Goal: Check status

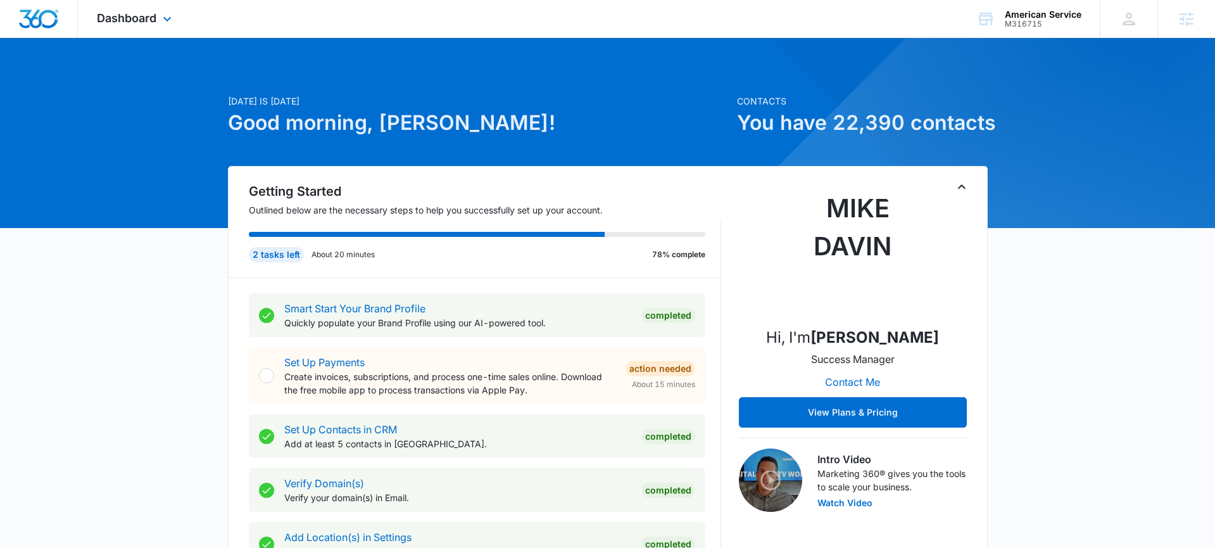
click at [129, 10] on div "Dashboard Apps Reputation Websites Forms CRM Email Social Payments POS Content …" at bounding box center [136, 18] width 116 height 37
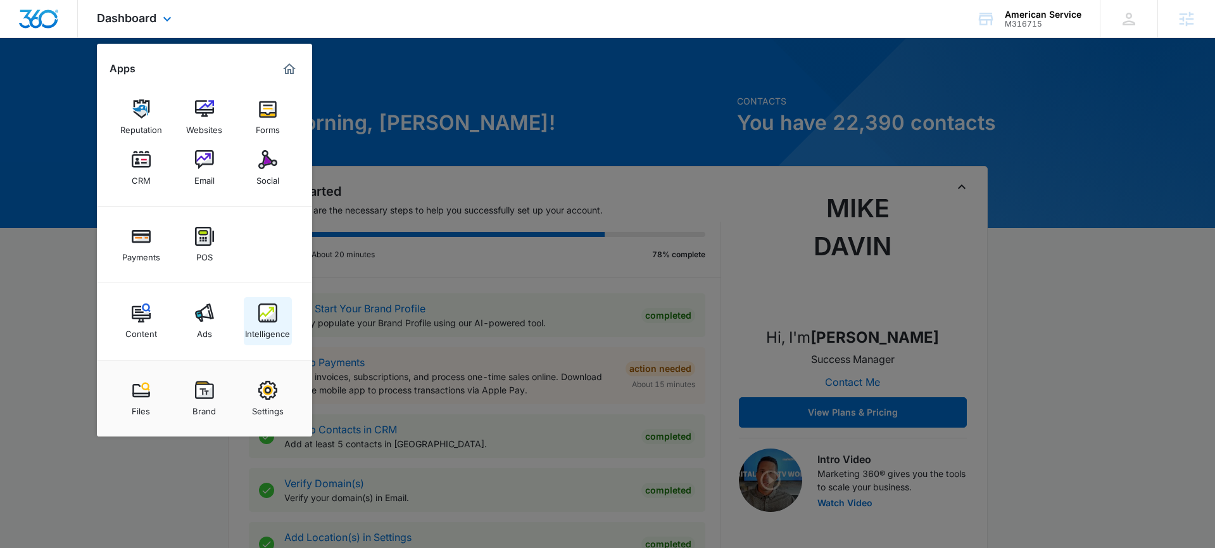
click at [265, 312] on img at bounding box center [267, 312] width 19 height 19
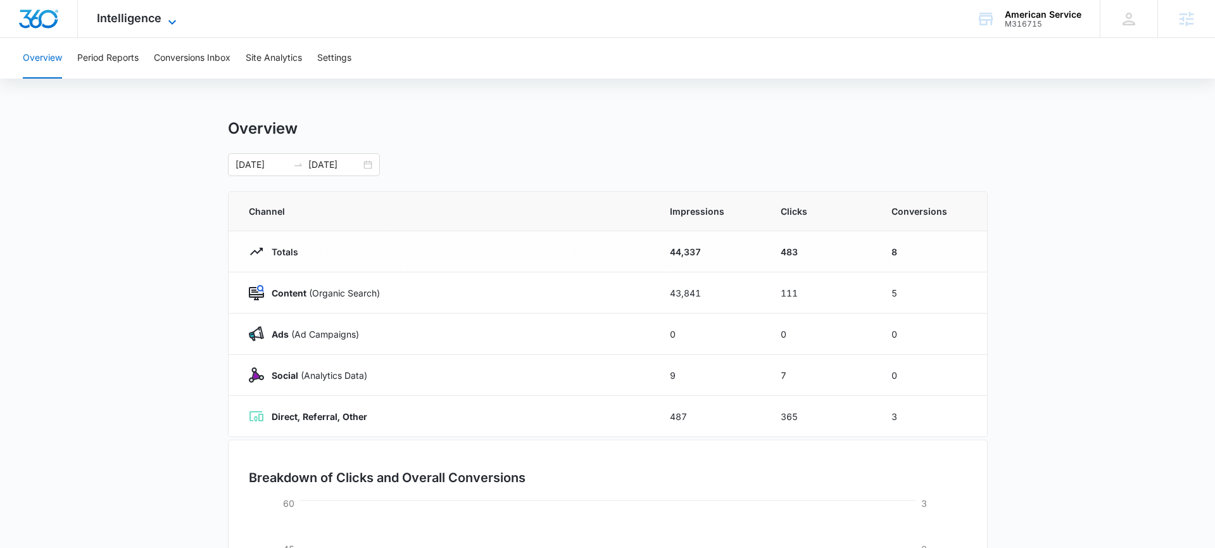
click at [130, 18] on span "Intelligence" at bounding box center [129, 17] width 65 height 13
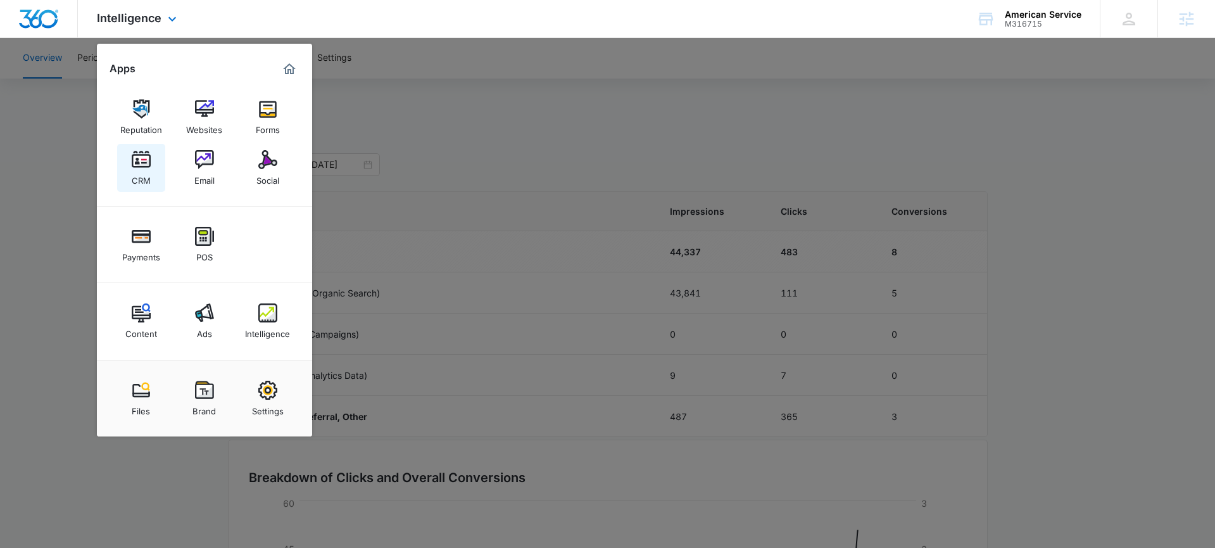
click at [135, 170] on div "CRM" at bounding box center [141, 177] width 19 height 16
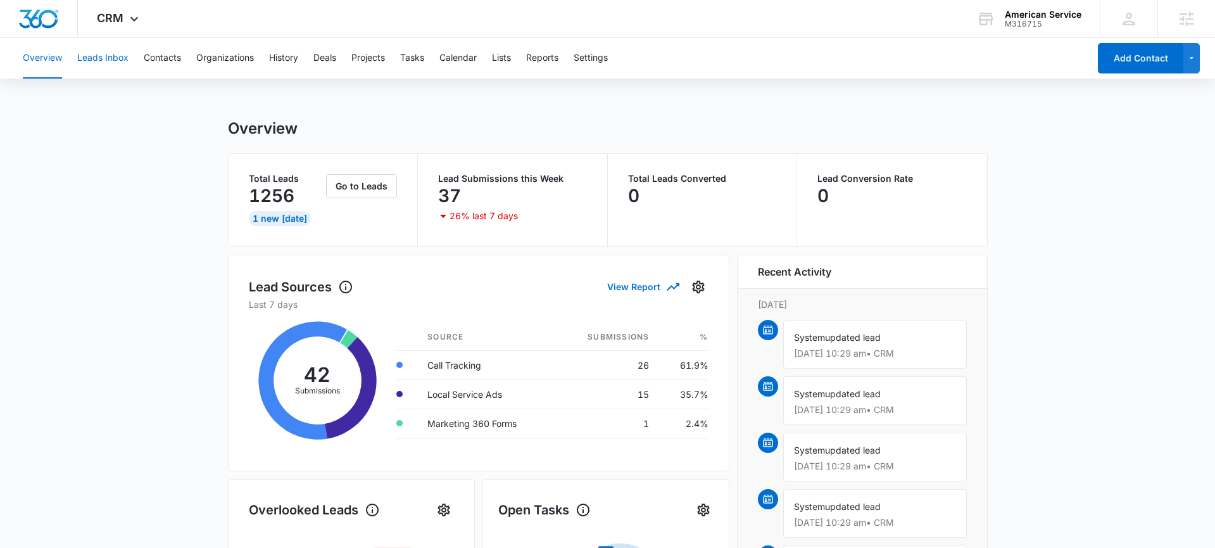
click at [117, 63] on button "Leads Inbox" at bounding box center [102, 58] width 51 height 41
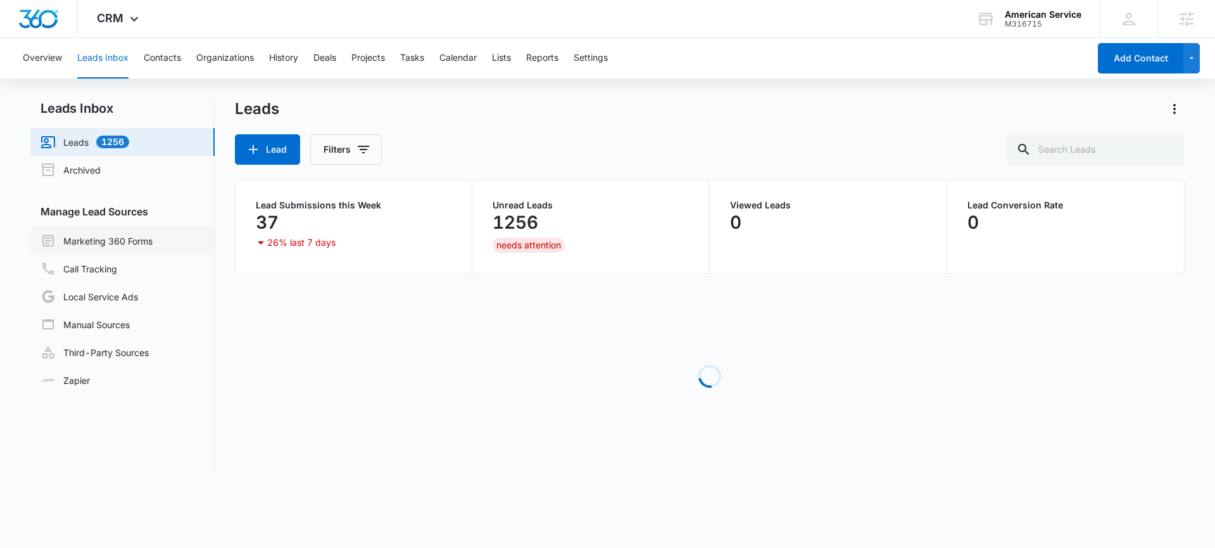
click at [125, 247] on link "Marketing 360 Forms" at bounding box center [97, 240] width 112 height 15
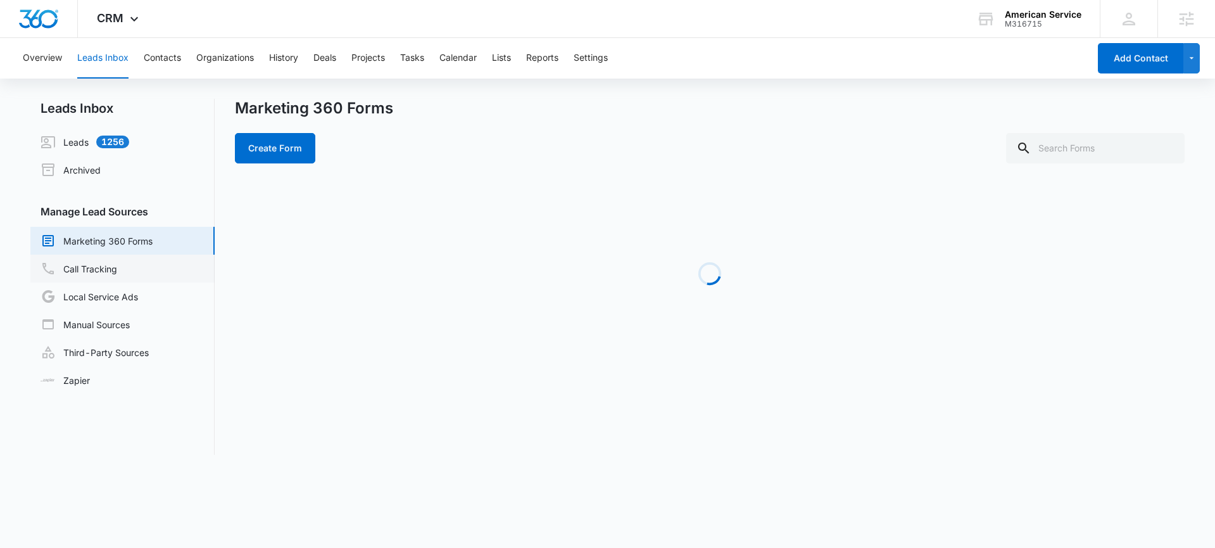
click at [113, 271] on link "Call Tracking" at bounding box center [79, 268] width 77 height 15
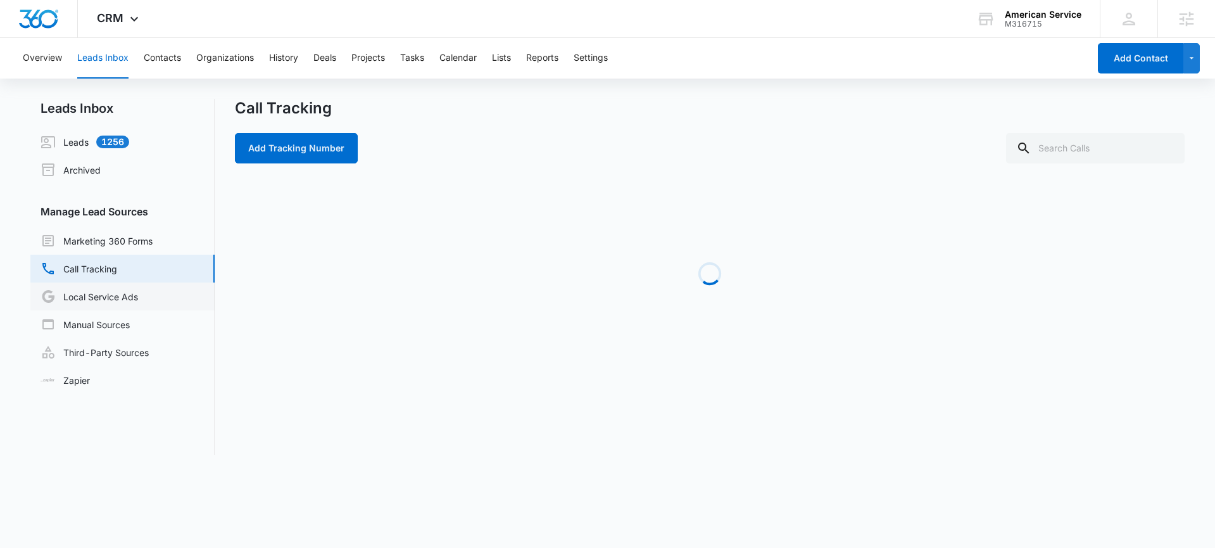
click at [119, 293] on link "Local Service Ads" at bounding box center [90, 296] width 98 height 15
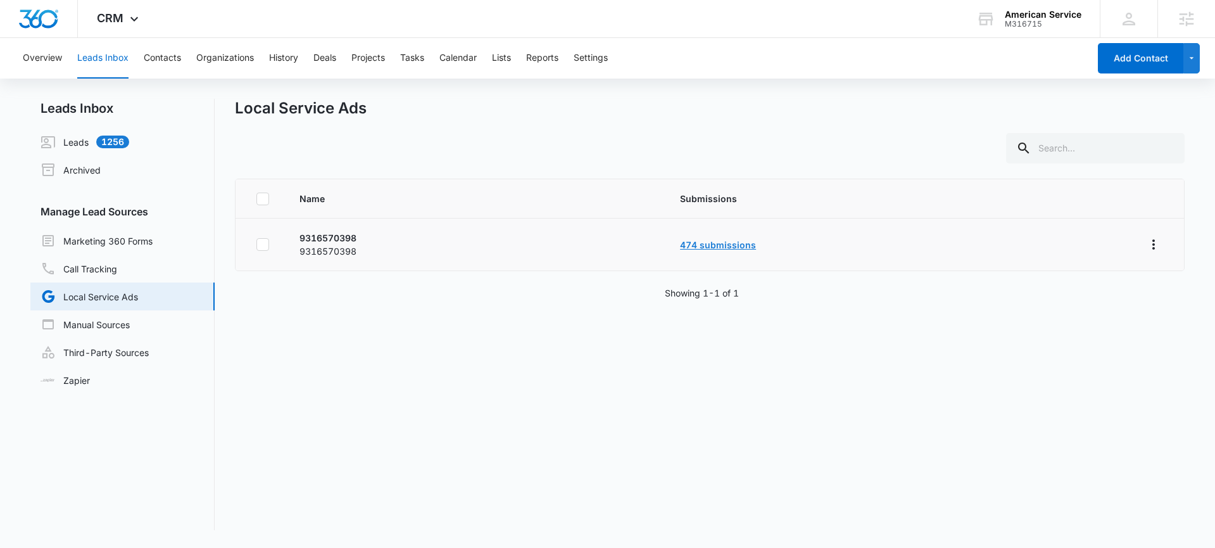
click at [736, 246] on link "474 submissions" at bounding box center [718, 244] width 76 height 11
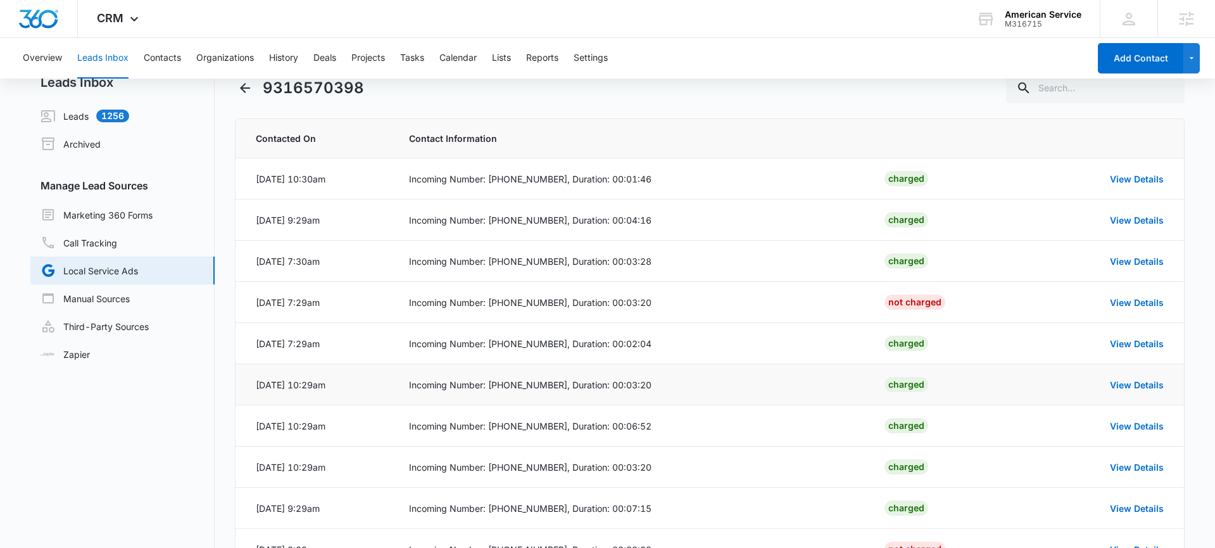
scroll to position [14, 0]
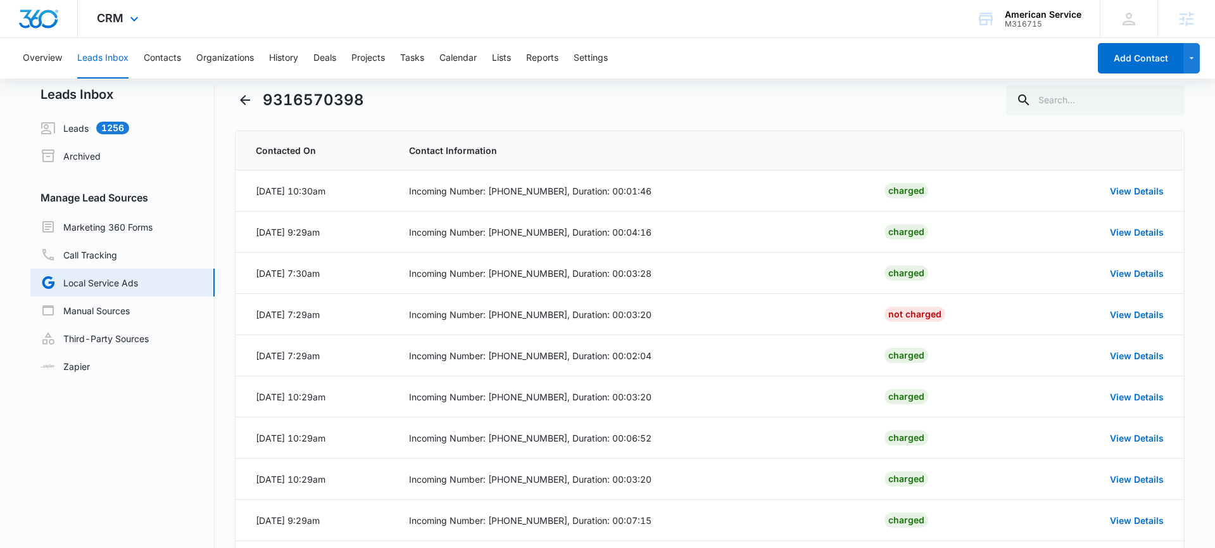
click at [103, 26] on div "CRM Apps Reputation Websites Forms CRM Email Social Payments POS Content Ads In…" at bounding box center [119, 18] width 83 height 37
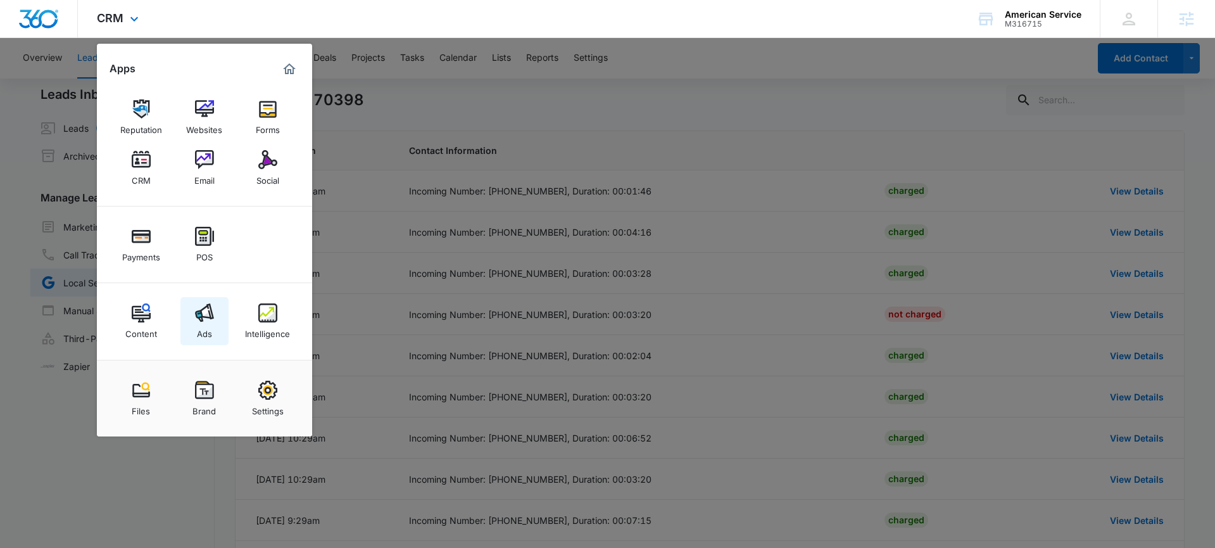
click at [203, 323] on div "Ads" at bounding box center [204, 330] width 15 height 16
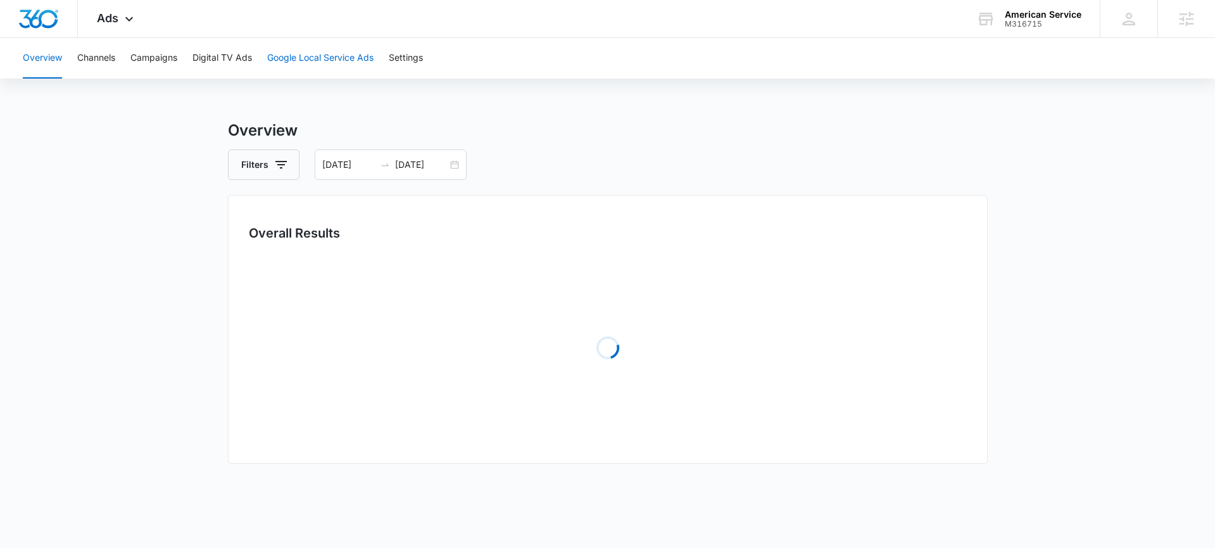
click at [314, 65] on button "Google Local Service Ads" at bounding box center [320, 58] width 106 height 41
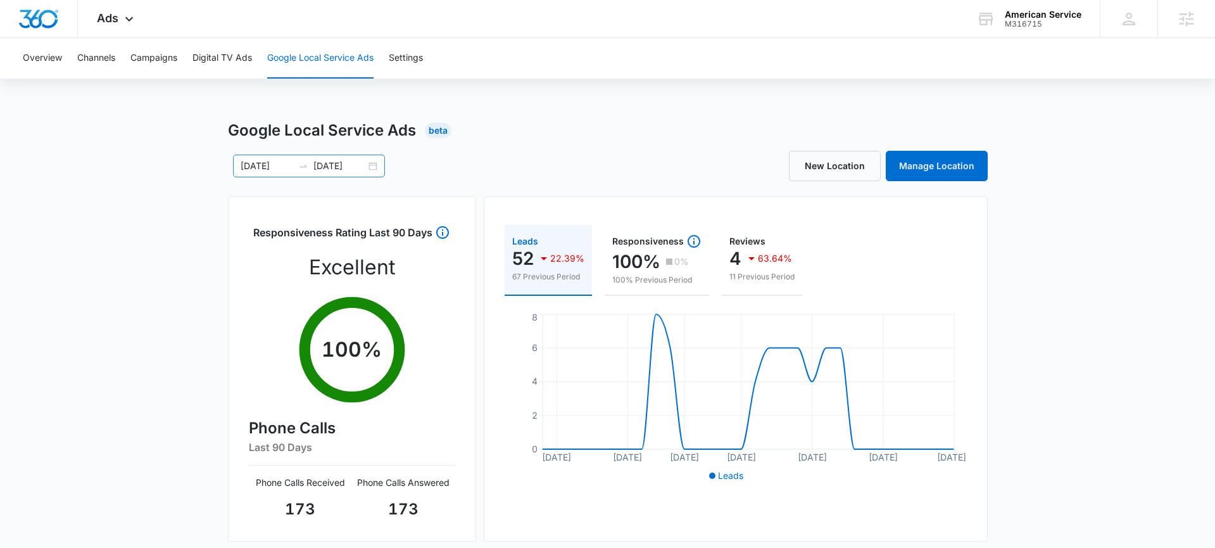
click at [375, 168] on div "[DATE] [DATE]" at bounding box center [309, 166] width 152 height 23
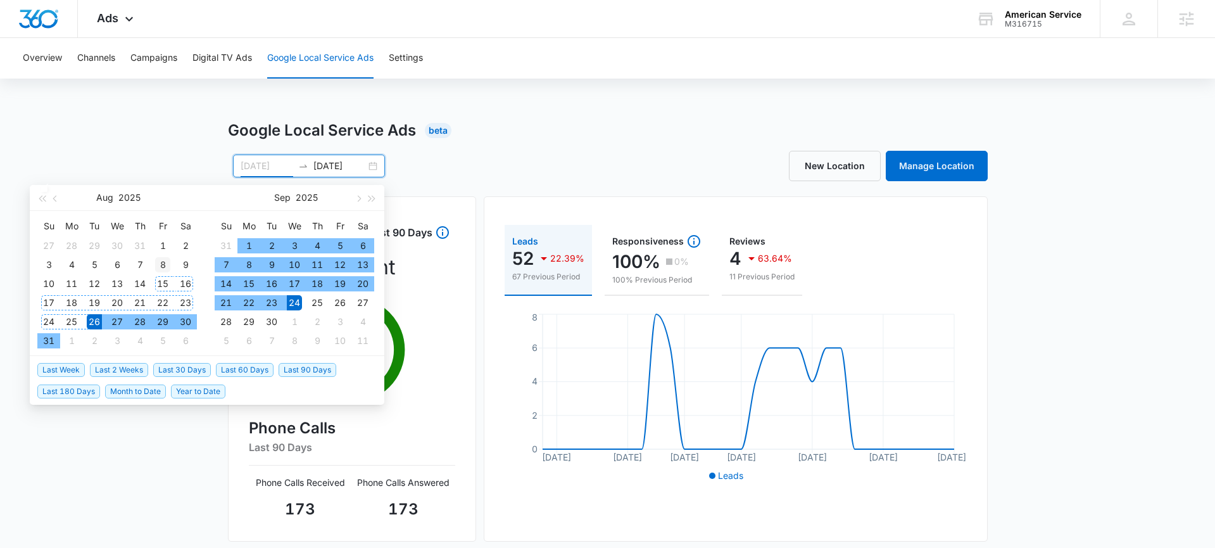
type input "[DATE]"
click at [165, 263] on div "8" at bounding box center [162, 264] width 15 height 15
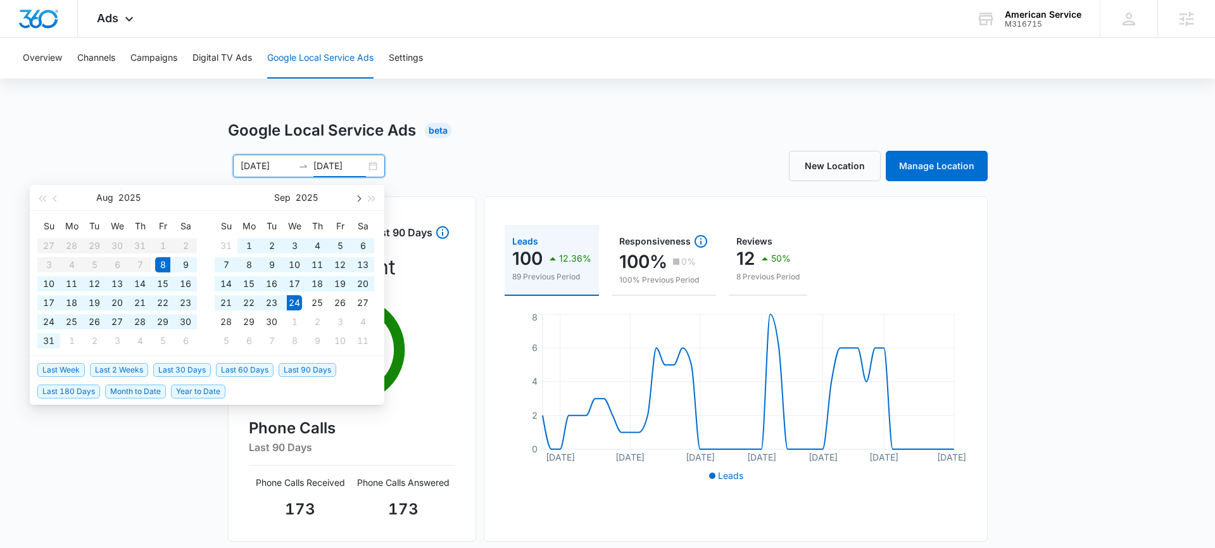
click at [357, 199] on span "button" at bounding box center [358, 198] width 6 height 6
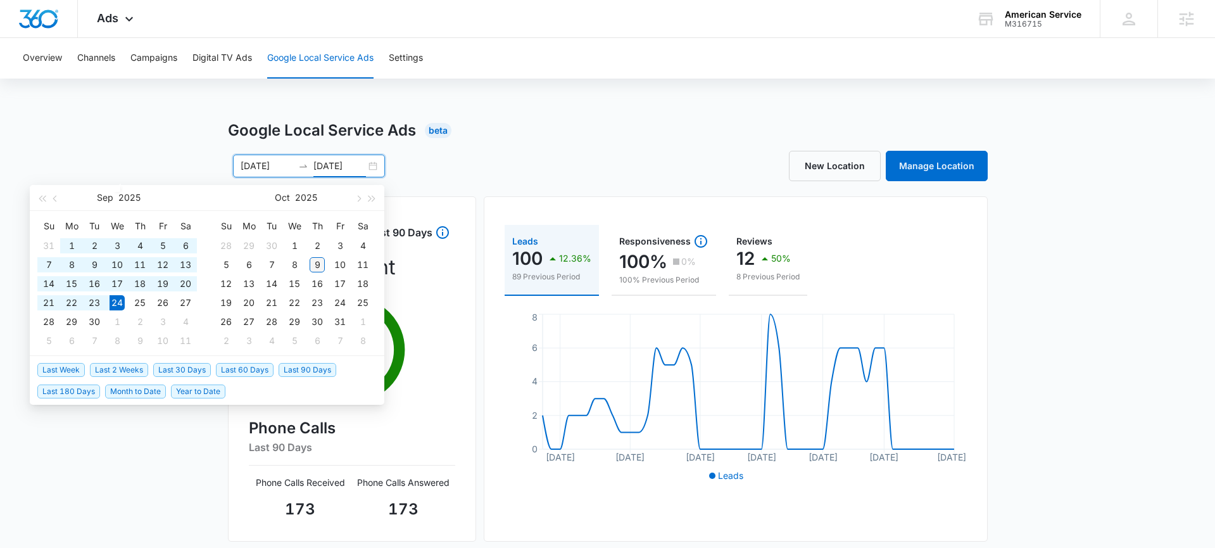
type input "[DATE]"
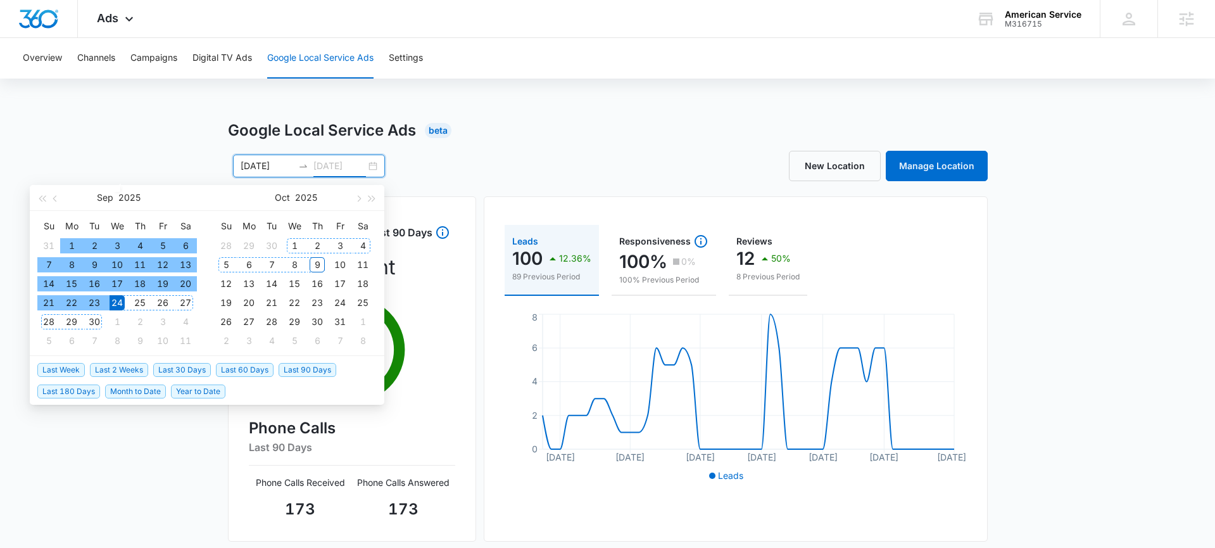
click at [318, 267] on div "9" at bounding box center [317, 264] width 15 height 15
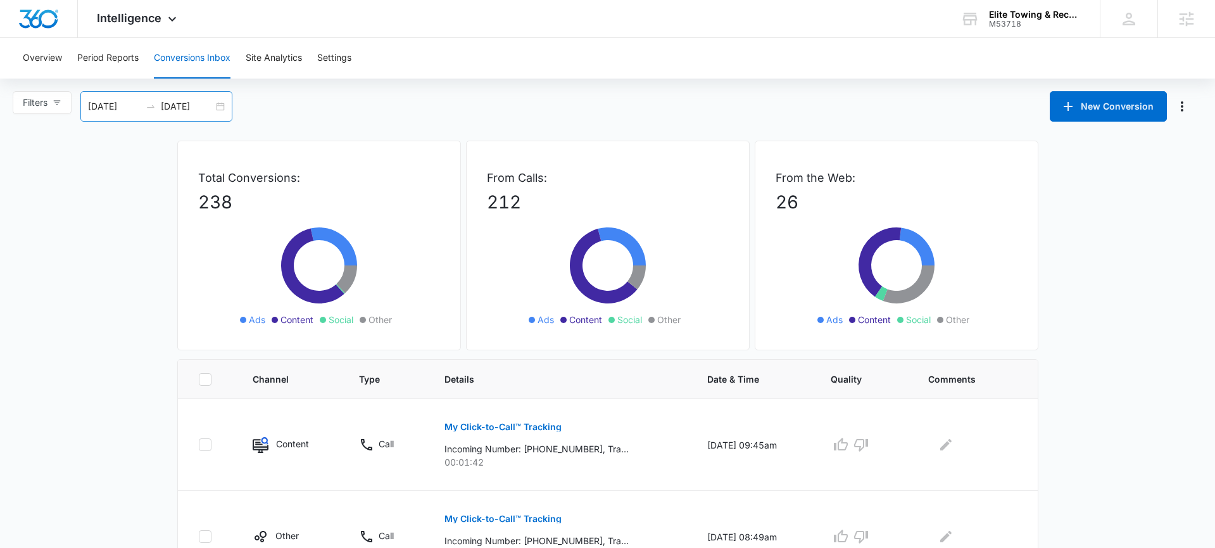
click at [218, 105] on div "09/09/2025 10/09/2025" at bounding box center [156, 106] width 152 height 30
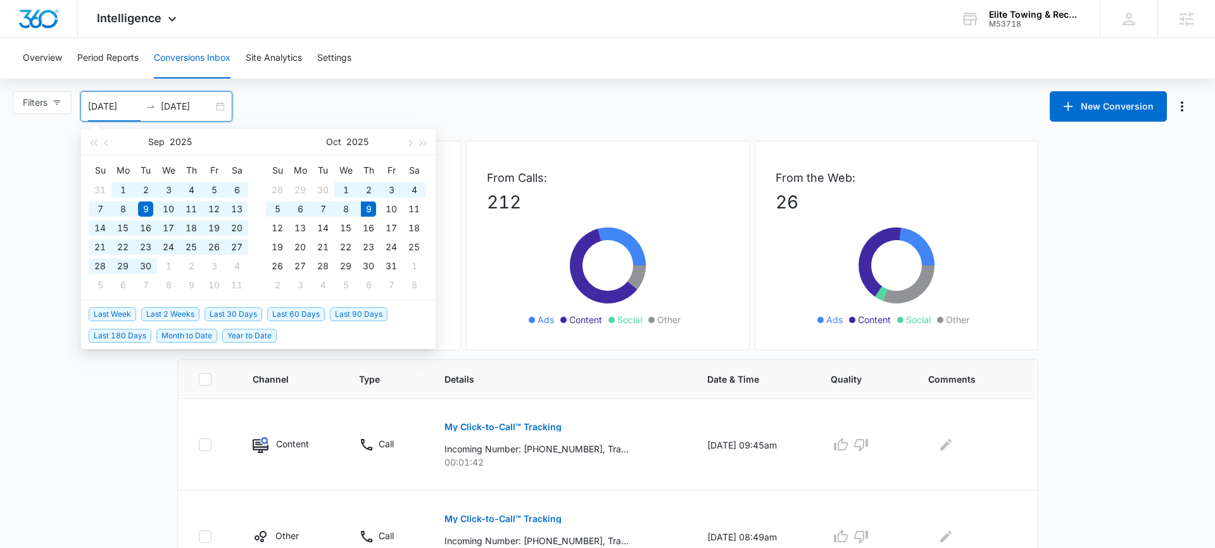
click at [246, 337] on span "Year to Date" at bounding box center [249, 336] width 54 height 14
type input "01/01/2025"
